Goal: Navigation & Orientation: Understand site structure

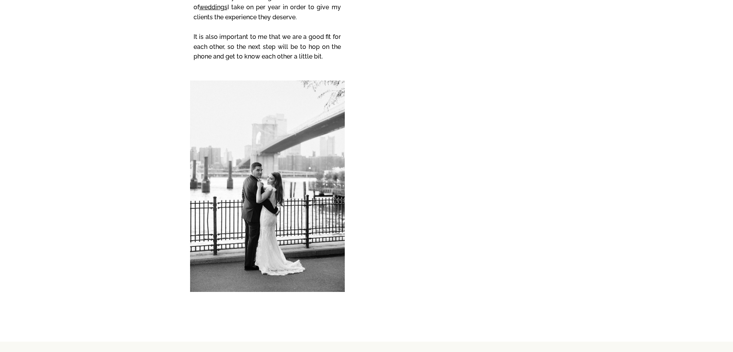
scroll to position [3422, 0]
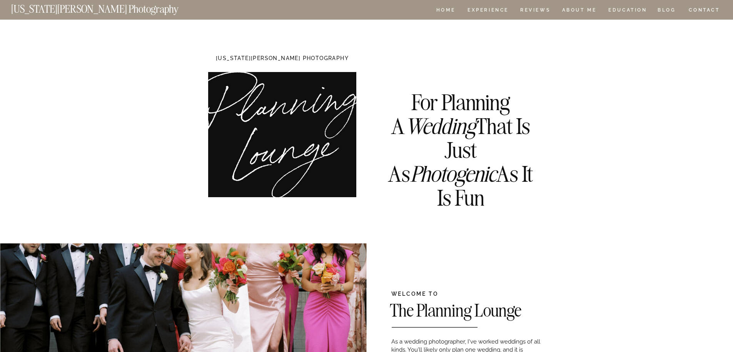
click at [695, 11] on nav "CONTACT" at bounding box center [705, 10] width 32 height 8
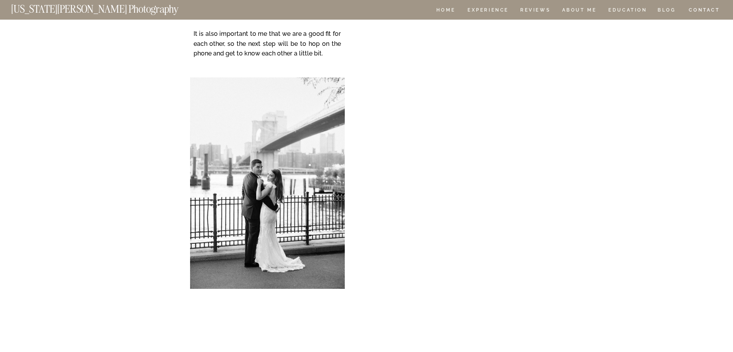
scroll to position [231, 0]
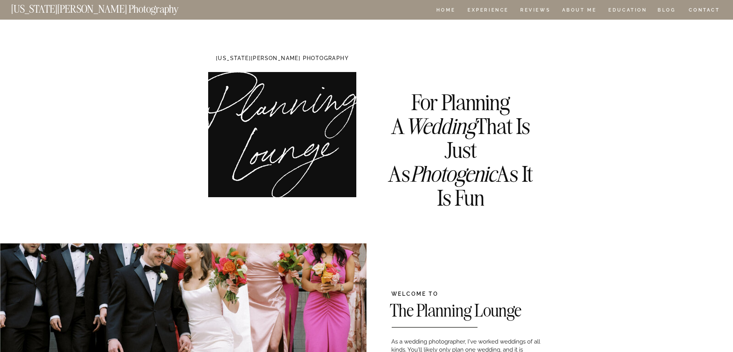
click at [64, 8] on nav "[US_STATE][PERSON_NAME] Photography" at bounding box center [107, 7] width 193 height 7
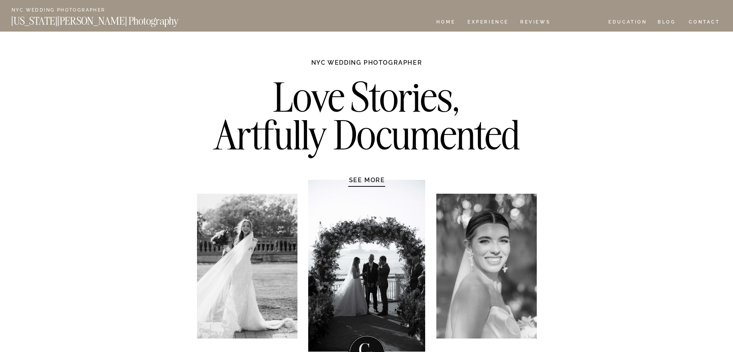
click at [579, 21] on nav "ABOUT ME" at bounding box center [579, 23] width 35 height 7
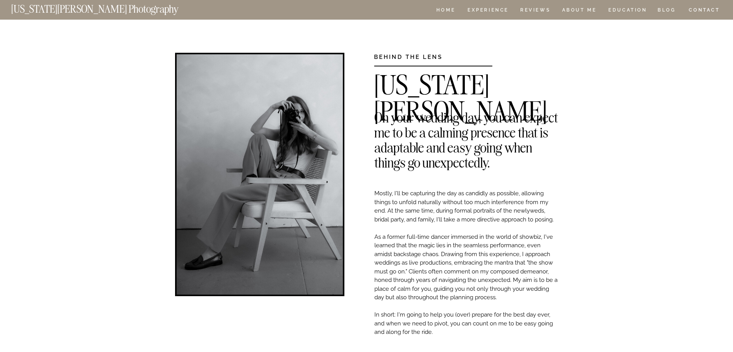
click at [52, 10] on nav "[US_STATE][PERSON_NAME] Photography" at bounding box center [107, 7] width 193 height 7
